Goal: Transaction & Acquisition: Purchase product/service

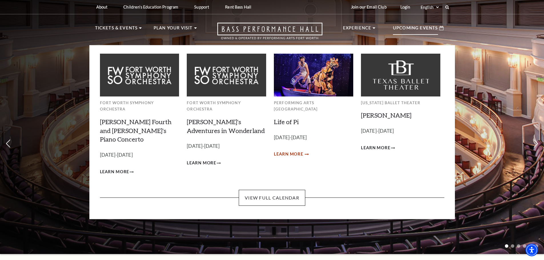
click at [281, 151] on span "Learn More" at bounding box center [288, 154] width 29 height 7
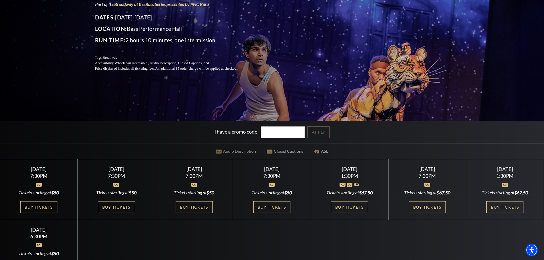
scroll to position [86, 0]
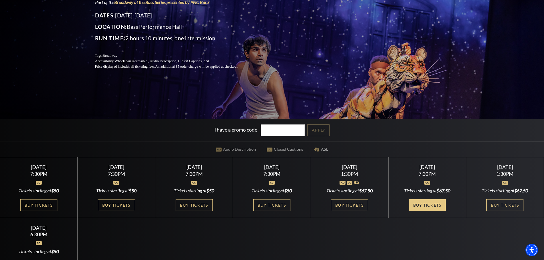
click at [424, 203] on link "Buy Tickets" at bounding box center [427, 205] width 37 height 12
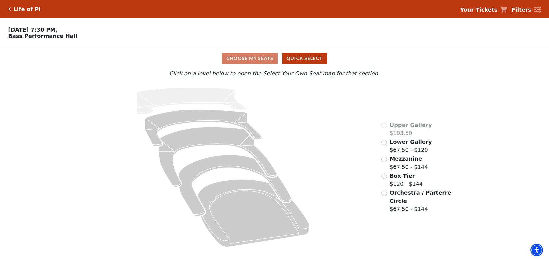
click at [8, 10] on div "Life of Pi Your Tickets Filters" at bounding box center [274, 9] width 549 height 18
click at [11, 9] on div "Life of Pi" at bounding box center [26, 9] width 30 height 7
click at [9, 7] on icon "Click here to go back to filters" at bounding box center [9, 9] width 3 height 4
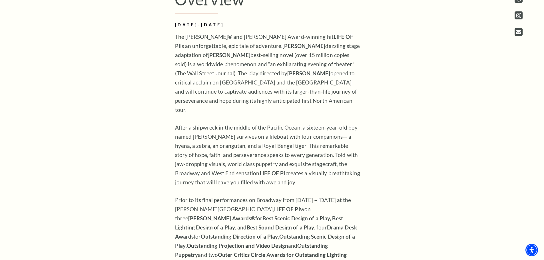
scroll to position [457, 0]
